Goal: Entertainment & Leisure: Consume media (video, audio)

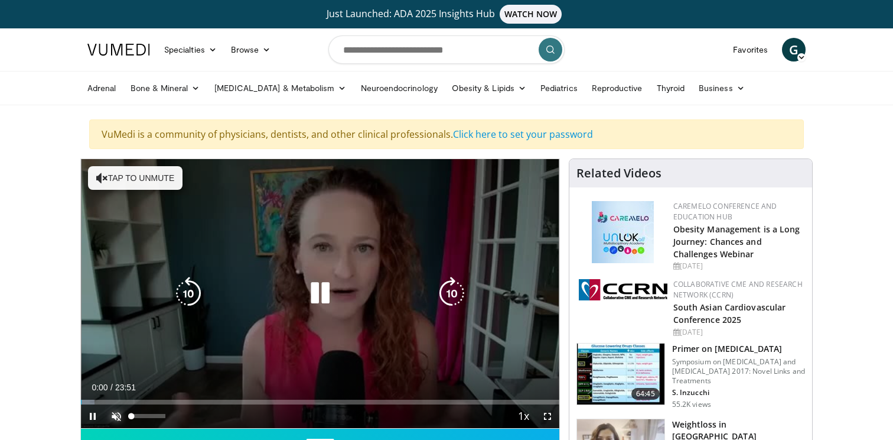
click at [119, 415] on span "Video Player" at bounding box center [117, 416] width 24 height 24
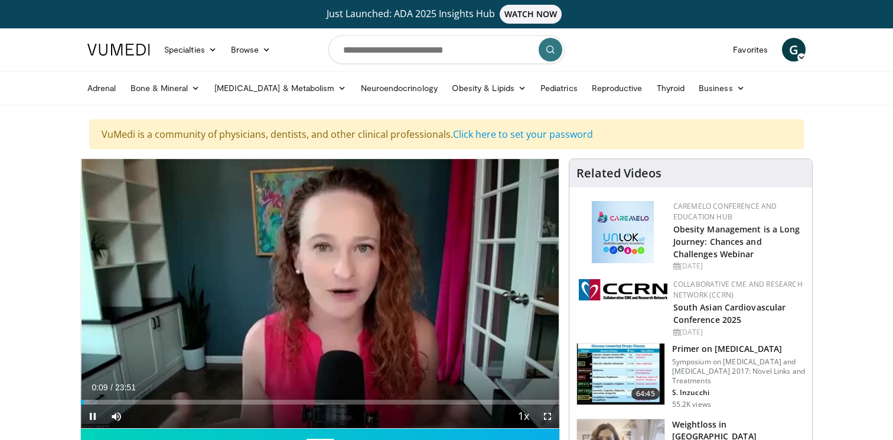
click at [548, 412] on span "Video Player" at bounding box center [548, 416] width 24 height 24
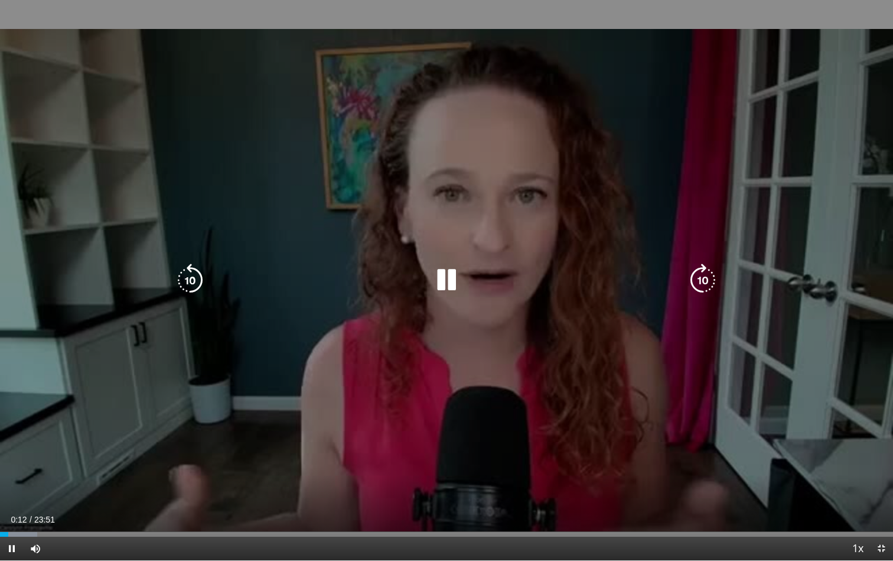
click at [704, 281] on icon "Video Player" at bounding box center [702, 279] width 33 height 33
click at [701, 281] on icon "Video Player" at bounding box center [702, 279] width 33 height 33
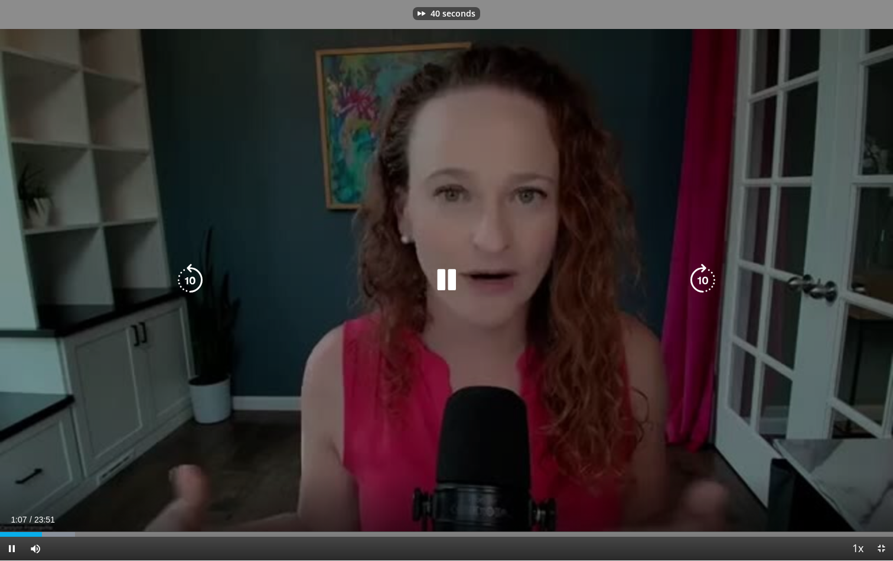
click at [701, 281] on icon "Video Player" at bounding box center [702, 279] width 33 height 33
click at [704, 282] on icon "Video Player" at bounding box center [702, 279] width 33 height 33
click at [699, 282] on icon "Video Player" at bounding box center [702, 279] width 33 height 33
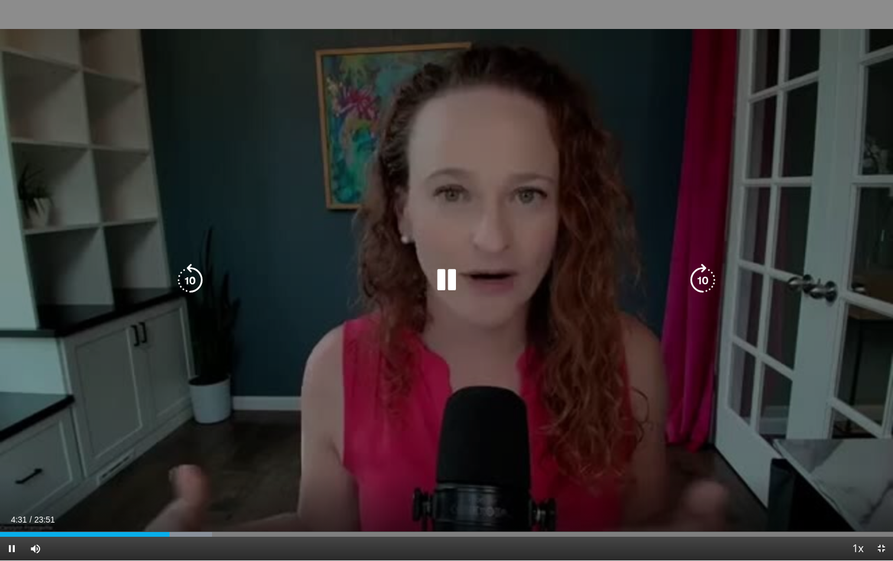
click at [702, 279] on icon "Video Player" at bounding box center [702, 279] width 33 height 33
click at [703, 278] on icon "Video Player" at bounding box center [702, 279] width 33 height 33
click at [705, 287] on icon "Video Player" at bounding box center [702, 279] width 33 height 33
click at [705, 282] on icon "Video Player" at bounding box center [702, 279] width 33 height 33
click at [444, 284] on icon "Video Player" at bounding box center [446, 279] width 33 height 33
